Goal: Transaction & Acquisition: Purchase product/service

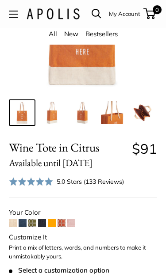
scroll to position [117, 0]
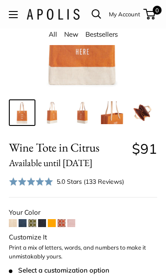
click at [43, 219] on span at bounding box center [42, 223] width 8 height 8
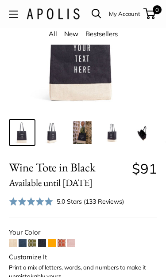
scroll to position [98, 0]
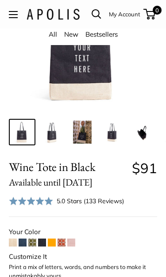
click at [14, 244] on span at bounding box center [13, 242] width 8 height 8
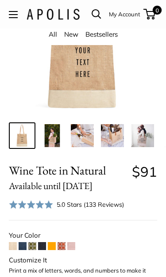
scroll to position [117, 0]
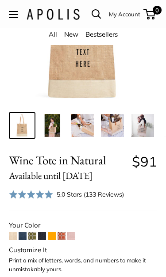
click at [71, 236] on span at bounding box center [71, 236] width 8 height 8
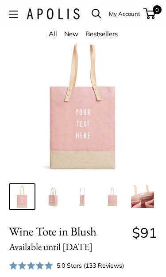
scroll to position [34, 0]
click at [143, 206] on img at bounding box center [142, 196] width 23 height 23
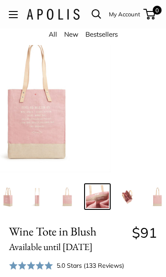
scroll to position [0, 49]
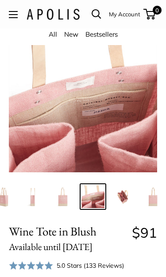
click at [125, 197] on img at bounding box center [122, 196] width 23 height 23
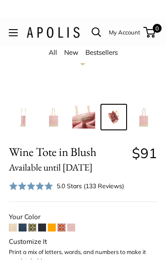
scroll to position [132, 0]
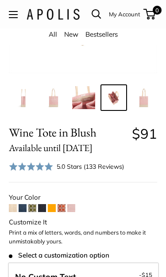
click at [51, 88] on img at bounding box center [53, 97] width 23 height 23
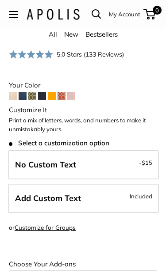
scroll to position [246, 0]
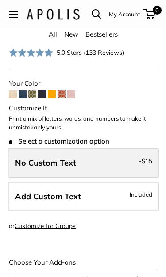
click at [115, 152] on label "No Custom Text - $15" at bounding box center [83, 162] width 151 height 29
click at [132, 156] on label "No Custom Text - $15" at bounding box center [83, 162] width 151 height 29
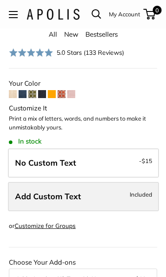
click at [105, 193] on label "Add Custom Text Included" at bounding box center [83, 196] width 151 height 29
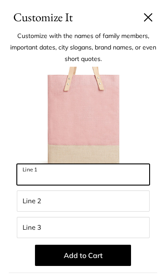
click at [111, 176] on input "Line 1" at bounding box center [83, 174] width 132 height 21
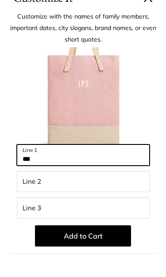
type input "***"
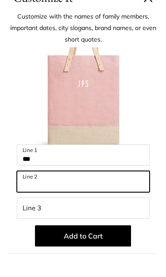
click at [65, 190] on input "Line 2" at bounding box center [83, 200] width 132 height 21
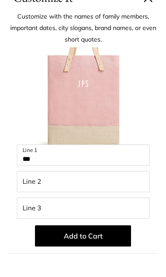
click at [83, 95] on img at bounding box center [82, 115] width 97 height 97
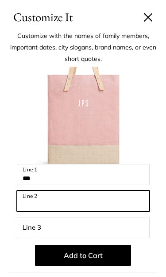
click at [77, 197] on input "Line 2" at bounding box center [83, 200] width 132 height 21
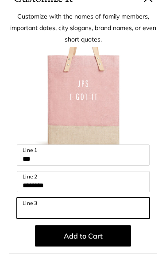
click at [67, 217] on input "Line 3" at bounding box center [83, 227] width 132 height 21
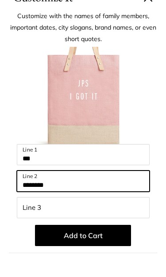
click at [69, 190] on input "********" at bounding box center [83, 200] width 132 height 21
type input "*"
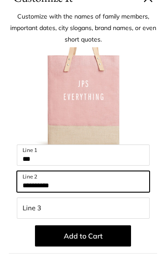
scroll to position [0, 0]
type input "**********"
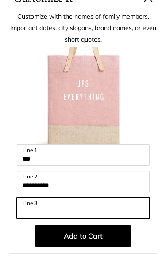
click at [60, 217] on input "Line 3" at bounding box center [83, 227] width 132 height 21
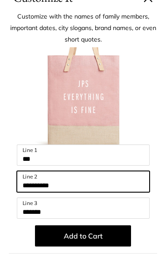
click at [87, 190] on input "**********" at bounding box center [83, 200] width 132 height 21
click at [78, 190] on input "**********" at bounding box center [83, 200] width 132 height 21
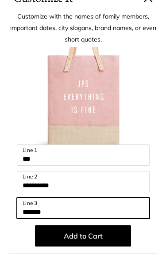
click at [61, 217] on input "*******" at bounding box center [83, 227] width 132 height 21
click at [69, 217] on input "*******" at bounding box center [83, 227] width 132 height 21
click at [60, 217] on input "*******" at bounding box center [83, 227] width 132 height 21
type input "*"
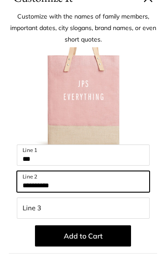
click at [91, 190] on input "**********" at bounding box center [83, 200] width 132 height 21
type input "*"
type input "*********"
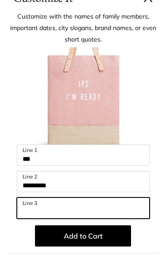
click at [35, 217] on input "Line 3" at bounding box center [83, 227] width 132 height 21
type input "***"
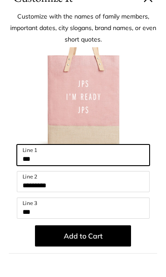
click at [44, 164] on input "***" at bounding box center [83, 174] width 132 height 21
click at [49, 164] on input "***" at bounding box center [83, 174] width 132 height 21
click at [64, 164] on input "***" at bounding box center [83, 174] width 132 height 21
type input "*"
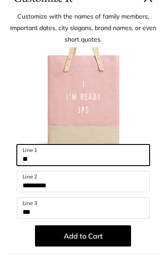
type input "***"
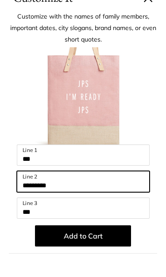
click at [79, 190] on input "*********" at bounding box center [83, 200] width 132 height 21
type input "*"
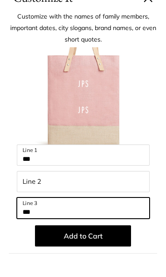
click at [60, 217] on input "***" at bounding box center [83, 227] width 132 height 21
click at [58, 217] on input "***" at bounding box center [83, 227] width 132 height 21
type input "*"
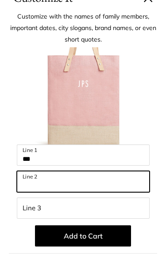
click at [70, 190] on input "Line 2" at bounding box center [83, 200] width 132 height 21
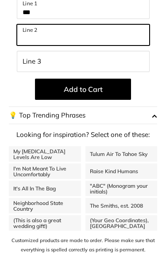
scroll to position [146, 0]
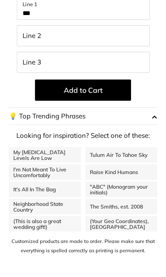
click at [148, 127] on button "💡 Top Trending Phrases" at bounding box center [83, 136] width 148 height 18
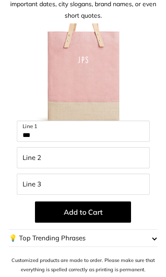
scroll to position [43, 0]
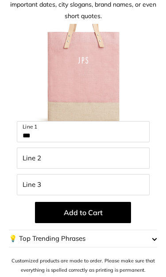
click at [162, 235] on div "Customize with the names of family members, important dates, city slogans, bran…" at bounding box center [83, 131] width 166 height 294
click at [151, 237] on button "💡 Top Trending Phrases" at bounding box center [83, 239] width 148 height 18
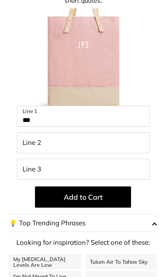
scroll to position [59, 0]
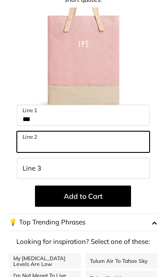
click at [74, 137] on input "Line 2" at bounding box center [83, 141] width 132 height 21
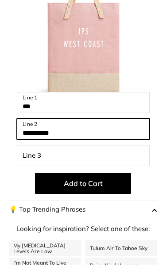
type input "**********"
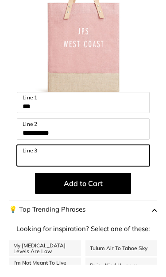
click at [29, 158] on input "Line 3" at bounding box center [83, 168] width 132 height 21
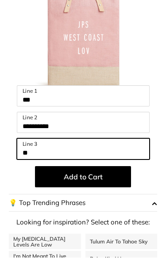
type input "*"
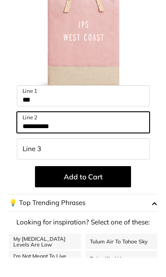
click at [75, 131] on input "**********" at bounding box center [83, 141] width 132 height 21
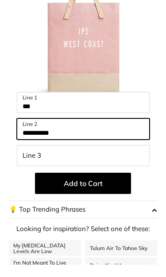
click at [90, 131] on input "**********" at bounding box center [83, 141] width 132 height 21
type input "*"
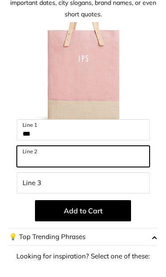
scroll to position [35, 0]
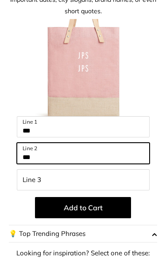
type input "***"
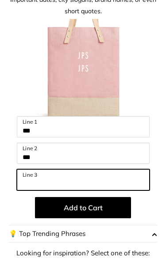
scroll to position [1160, 0]
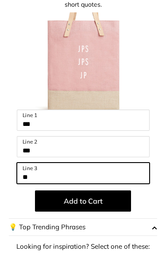
type input "*"
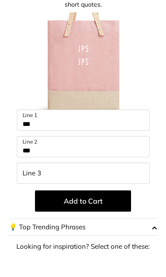
click at [101, 44] on img at bounding box center [82, 80] width 97 height 97
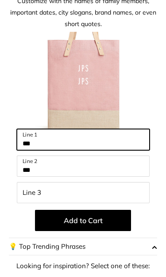
click at [94, 136] on input "***" at bounding box center [83, 139] width 132 height 21
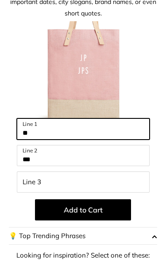
type input "*"
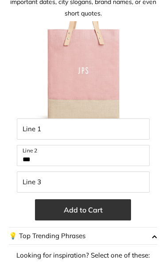
click at [116, 210] on button "Add to Cart" at bounding box center [83, 220] width 96 height 21
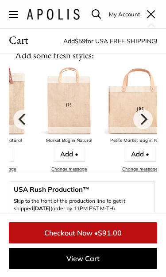
scroll to position [109, 0]
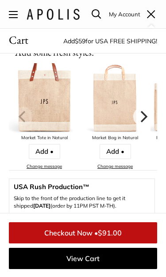
click at [52, 96] on img at bounding box center [44, 98] width 71 height 71
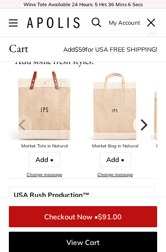
click at [35, 98] on img at bounding box center [44, 107] width 71 height 71
click at [53, 173] on link "Change message" at bounding box center [43, 175] width 35 height 6
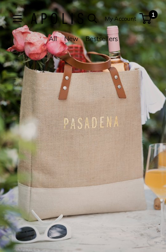
click at [121, 160] on div "2 / 7" at bounding box center [83, 126] width 166 height 252
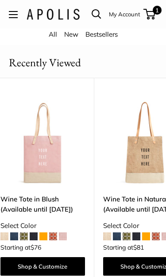
scroll to position [0, 8]
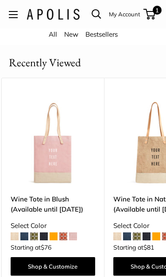
click at [58, 27] on header "Wine Tote Group Gifting Market Bags Need help? Text Us: 20919 hello@apolisgloba…" at bounding box center [83, 14] width 166 height 28
click at [52, 35] on link "All" at bounding box center [53, 34] width 8 height 8
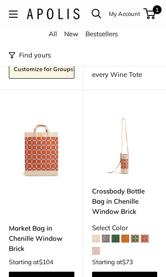
scroll to position [1432, 0]
click at [47, 136] on img at bounding box center [41, 144] width 65 height 65
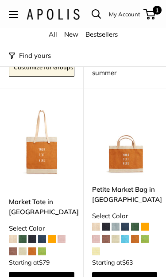
scroll to position [1874, 0]
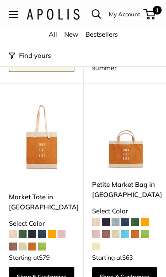
click at [65, 230] on span at bounding box center [61, 234] width 8 height 8
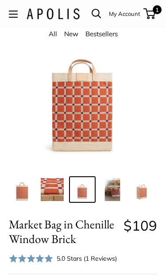
scroll to position [56, 0]
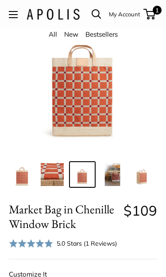
click at [19, 177] on img at bounding box center [22, 174] width 23 height 23
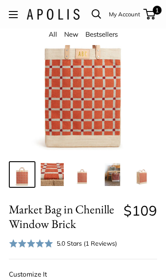
click at [58, 177] on img at bounding box center [52, 174] width 23 height 23
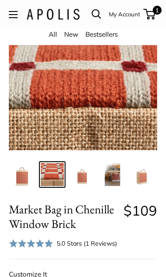
click at [83, 181] on img at bounding box center [82, 174] width 23 height 23
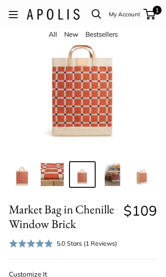
click at [116, 181] on img at bounding box center [112, 174] width 23 height 23
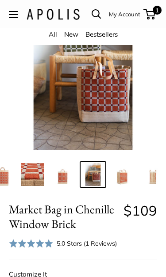
scroll to position [0, 19]
click at [123, 182] on img at bounding box center [122, 174] width 23 height 23
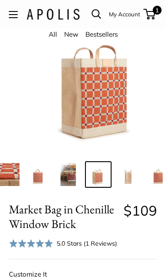
scroll to position [0, 49]
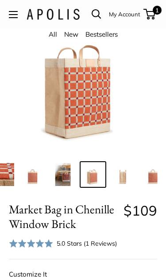
click at [134, 176] on img at bounding box center [122, 174] width 23 height 23
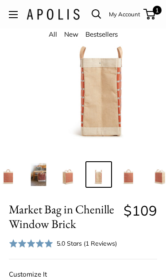
scroll to position [0, 79]
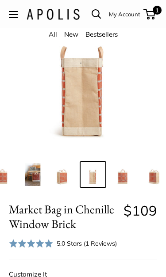
click at [133, 176] on img at bounding box center [122, 174] width 23 height 23
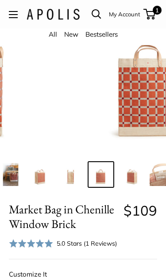
scroll to position [0, 109]
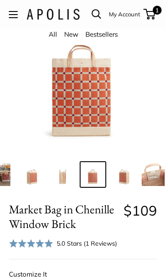
click at [133, 180] on img at bounding box center [122, 174] width 23 height 23
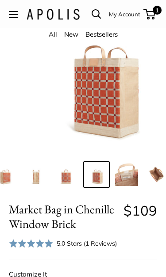
scroll to position [0, 139]
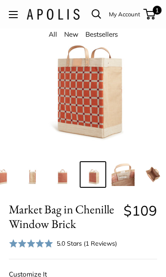
click at [132, 176] on img at bounding box center [122, 174] width 23 height 23
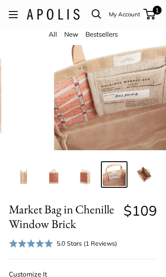
scroll to position [0, 149]
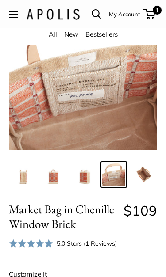
click at [153, 175] on img at bounding box center [143, 174] width 23 height 23
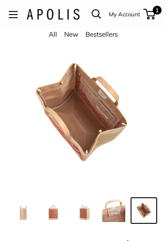
scroll to position [0, 0]
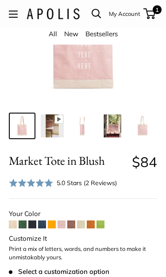
scroll to position [104, 0]
click at [85, 127] on img at bounding box center [82, 125] width 23 height 23
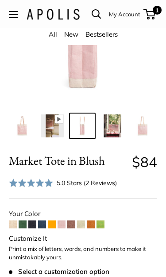
click at [153, 124] on img at bounding box center [142, 125] width 23 height 23
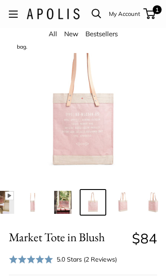
scroll to position [28, 0]
click at [68, 199] on img at bounding box center [62, 202] width 23 height 23
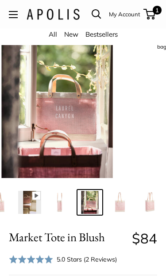
scroll to position [0, 19]
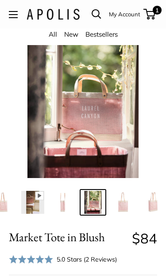
click at [32, 198] on img at bounding box center [32, 202] width 23 height 23
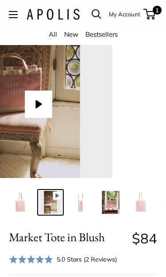
scroll to position [0, 0]
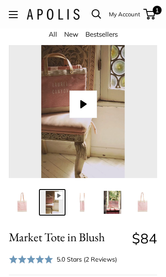
click at [84, 105] on button "Play" at bounding box center [82, 103] width 27 height 27
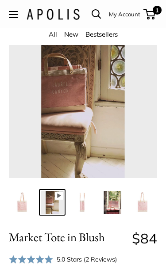
click at [80, 204] on img at bounding box center [82, 202] width 23 height 23
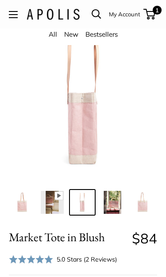
type input "*****"
click at [123, 199] on img at bounding box center [112, 202] width 23 height 23
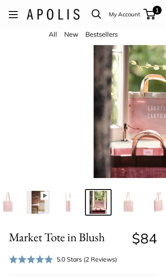
scroll to position [0, 19]
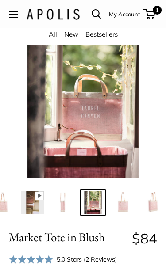
click at [122, 207] on img at bounding box center [122, 202] width 23 height 23
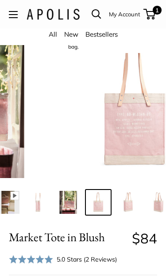
scroll to position [0, 49]
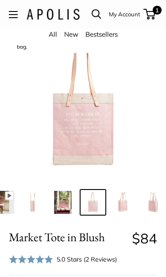
click at [127, 203] on img at bounding box center [122, 202] width 23 height 23
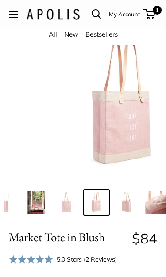
scroll to position [0, 79]
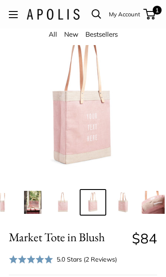
click at [127, 206] on img at bounding box center [122, 202] width 23 height 23
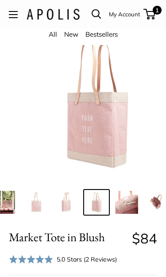
scroll to position [0, 109]
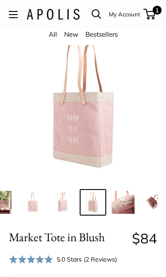
click at [130, 207] on img at bounding box center [122, 202] width 23 height 23
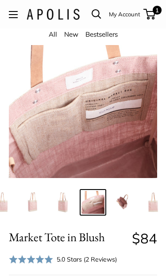
click at [131, 200] on img at bounding box center [122, 202] width 23 height 23
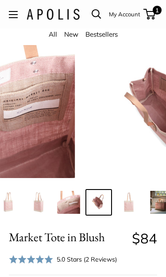
scroll to position [0, 170]
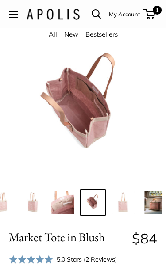
click at [155, 206] on img at bounding box center [152, 202] width 23 height 23
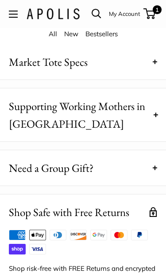
scroll to position [863, 0]
click at [158, 68] on button "Market Tote Specs" at bounding box center [83, 61] width 166 height 35
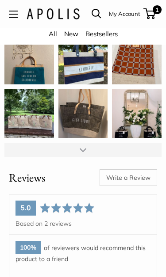
scroll to position [1405, 0]
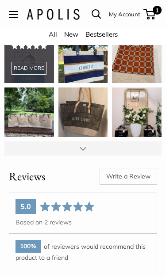
click at [25, 65] on div "I own a half dozen Apolis bags and I love them. The [GEOGRAPHIC_DATA] is the pe…" at bounding box center [28, 58] width 49 height 49
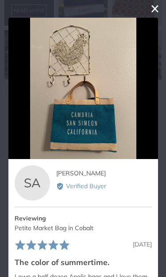
scroll to position [0, 0]
click at [153, 4] on button "close this modal window" at bounding box center [154, 9] width 11 height 11
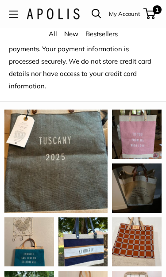
scroll to position [1221, 0]
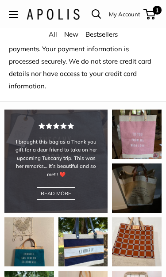
click at [98, 175] on div "I brought this bag as a Thank you gift for a dear friend to take on her upcomin…" at bounding box center [55, 160] width 103 height 103
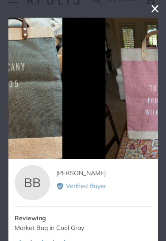
scroll to position [0, 0]
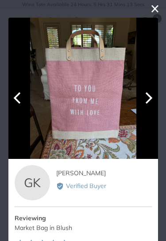
click at [147, 99] on icon "Next" at bounding box center [147, 97] width 11 height 11
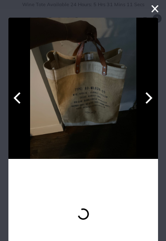
click at [147, 97] on icon "Next" at bounding box center [147, 97] width 11 height 11
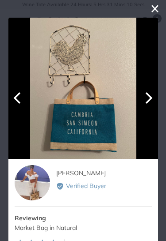
click at [145, 98] on icon "Next" at bounding box center [147, 97] width 11 height 11
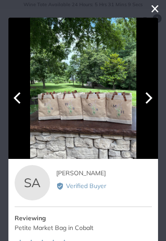
click at [146, 98] on icon "Next" at bounding box center [147, 97] width 11 height 11
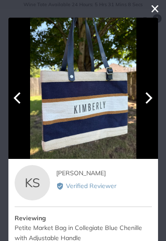
click at [147, 97] on icon "Next" at bounding box center [147, 97] width 11 height 11
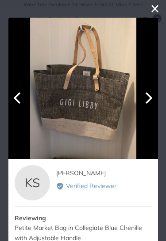
click at [144, 96] on icon "Next" at bounding box center [147, 97] width 11 height 11
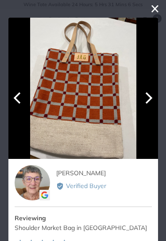
click at [146, 94] on icon "Next" at bounding box center [148, 97] width 7 height 11
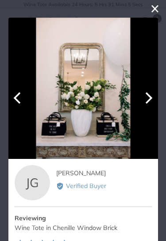
click at [151, 92] on icon "Next" at bounding box center [147, 97] width 11 height 11
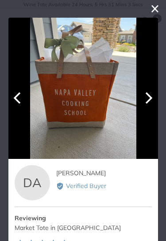
click at [146, 94] on icon "Next" at bounding box center [147, 97] width 11 height 11
